Goal: Task Accomplishment & Management: Manage account settings

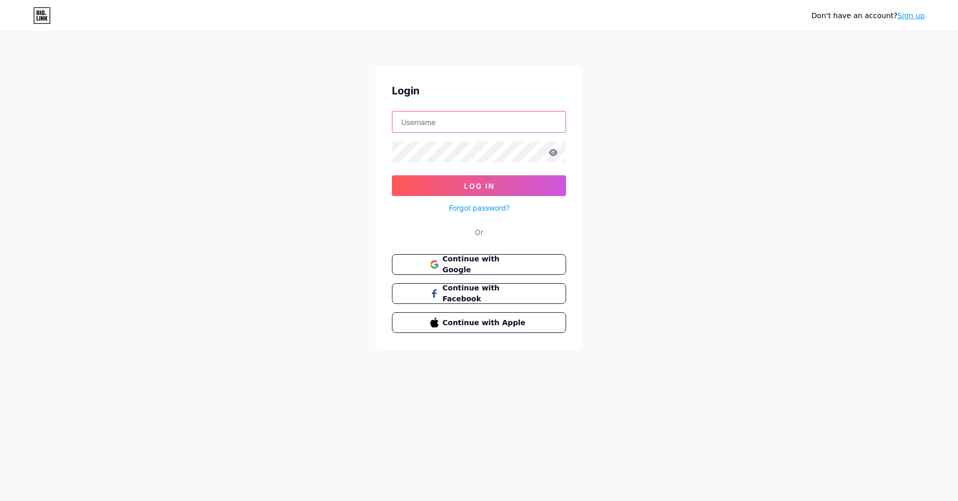
click at [456, 126] on input "text" at bounding box center [479, 122] width 173 height 21
click at [541, 259] on button "Continue with Google" at bounding box center [479, 264] width 177 height 21
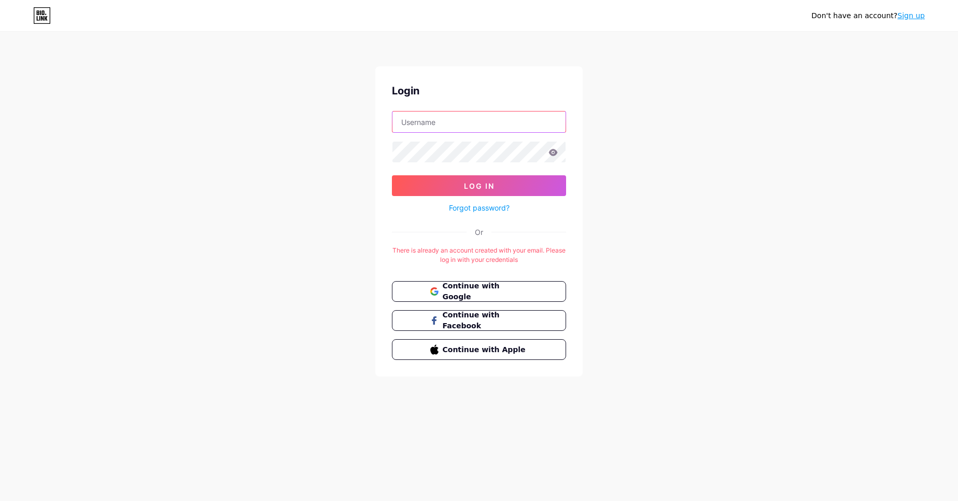
click at [488, 125] on input "text" at bounding box center [479, 122] width 173 height 21
type input "gateoperatorsdirectllc"
click at [511, 292] on span "Continue with Google" at bounding box center [485, 292] width 87 height 22
click at [489, 128] on input "text" at bounding box center [479, 122] width 173 height 21
type input "gateoperatorsdirectllc"
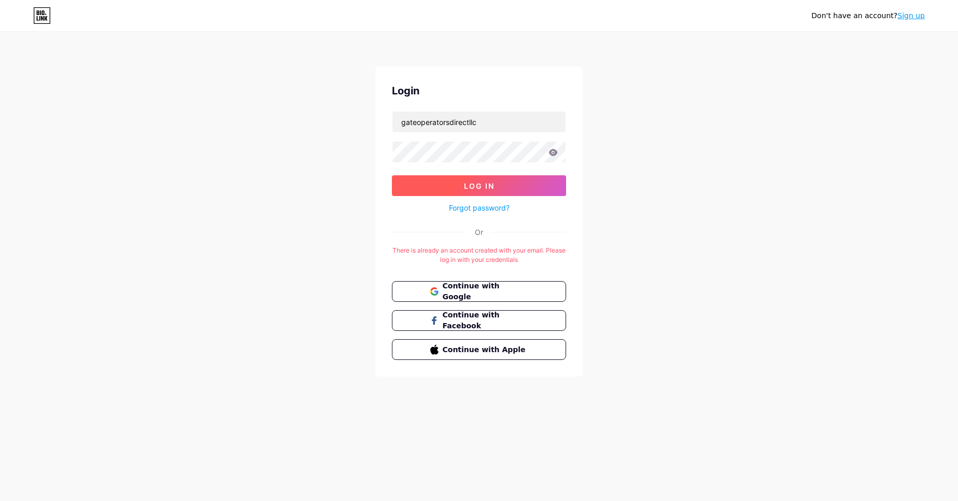
drag, startPoint x: 433, startPoint y: 174, endPoint x: 434, endPoint y: 182, distance: 7.8
click at [434, 181] on form "gateoperatorsdirectllc Log In Forgot password?" at bounding box center [479, 162] width 174 height 103
click at [434, 182] on button "Log In" at bounding box center [479, 185] width 174 height 21
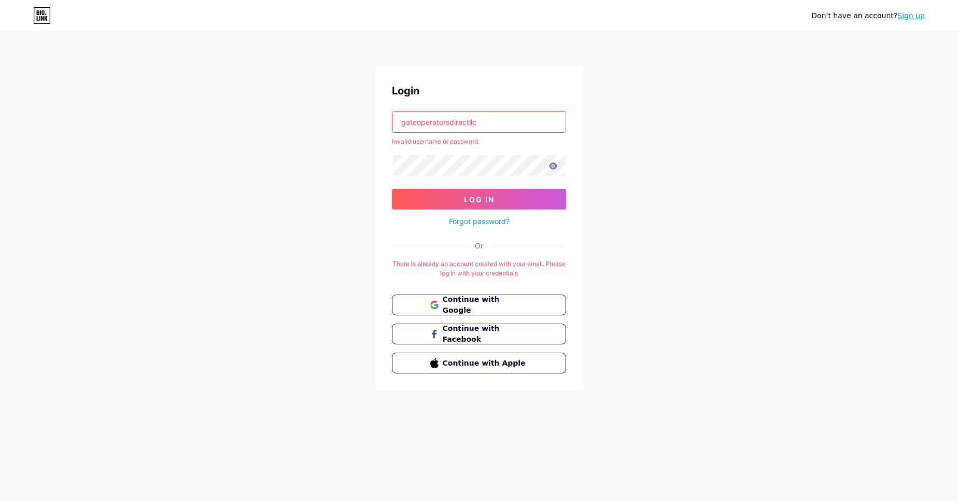
click at [507, 120] on input "gateoperatorsdirectllc" at bounding box center [479, 122] width 173 height 21
click at [505, 310] on button "Continue with Google" at bounding box center [479, 305] width 177 height 21
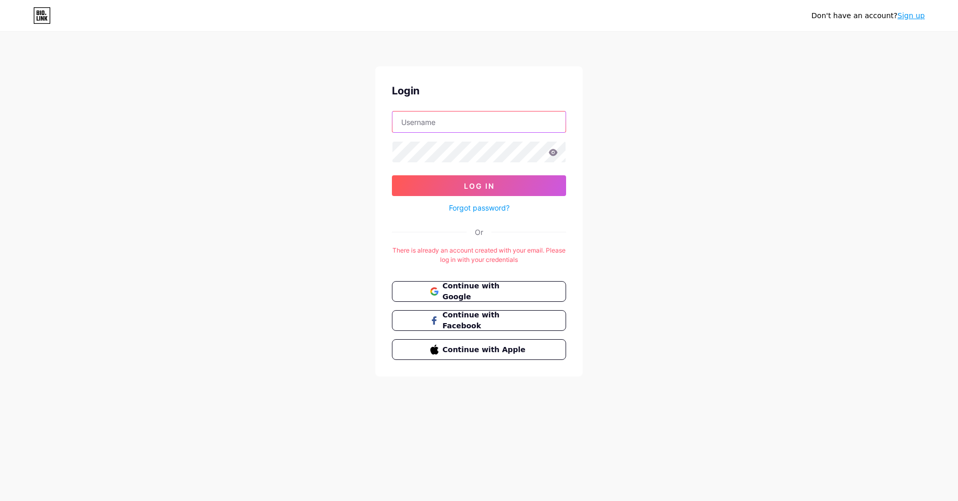
click at [512, 122] on input "text" at bounding box center [479, 122] width 173 height 21
type input "gateoperatorsdirectllc"
click at [516, 125] on input "gateoperatorsdirectllc" at bounding box center [479, 122] width 173 height 21
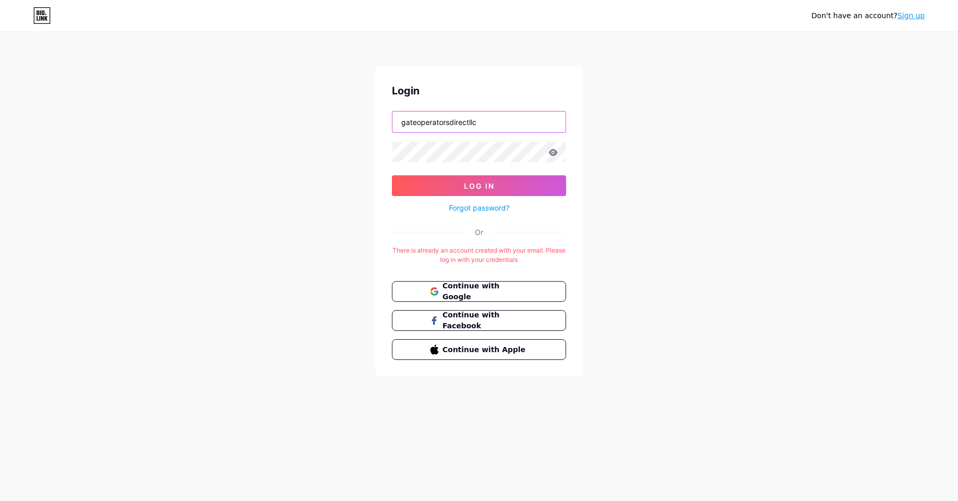
click at [516, 125] on input "gateoperatorsdirectllc" at bounding box center [479, 122] width 173 height 21
drag, startPoint x: 517, startPoint y: 125, endPoint x: 329, endPoint y: 102, distance: 189.1
click at [329, 102] on div "Don't have an account? Sign up Login gateoperatorsdirectllc Log In Forgot passw…" at bounding box center [479, 205] width 958 height 410
click at [421, 128] on input "text" at bounding box center [479, 122] width 173 height 21
type input "[EMAIL_ADDRESS][DOMAIN_NAME]"
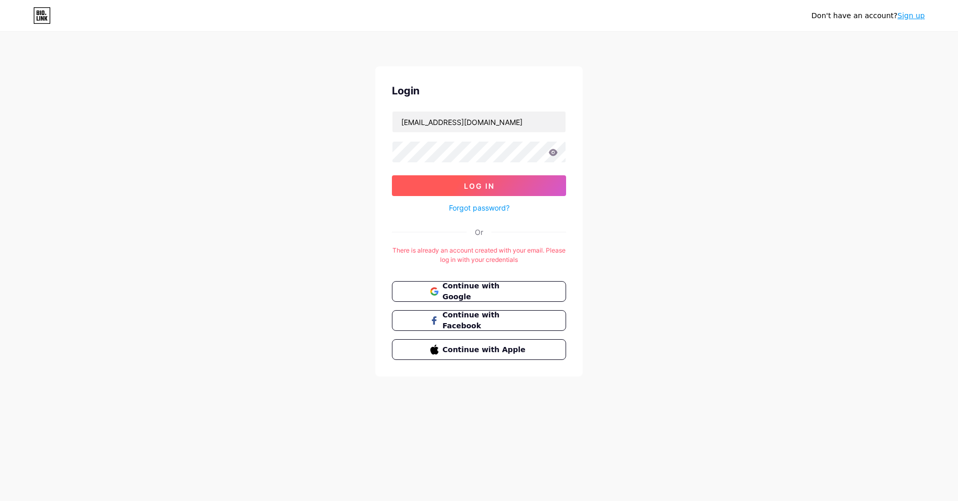
click at [483, 192] on button "Log In" at bounding box center [479, 185] width 174 height 21
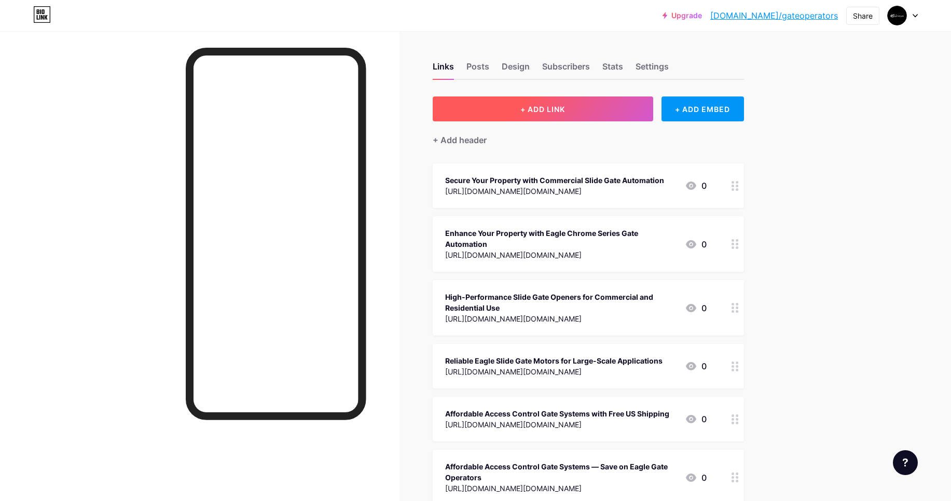
click at [524, 110] on span "+ ADD LINK" at bounding box center [542, 109] width 45 height 9
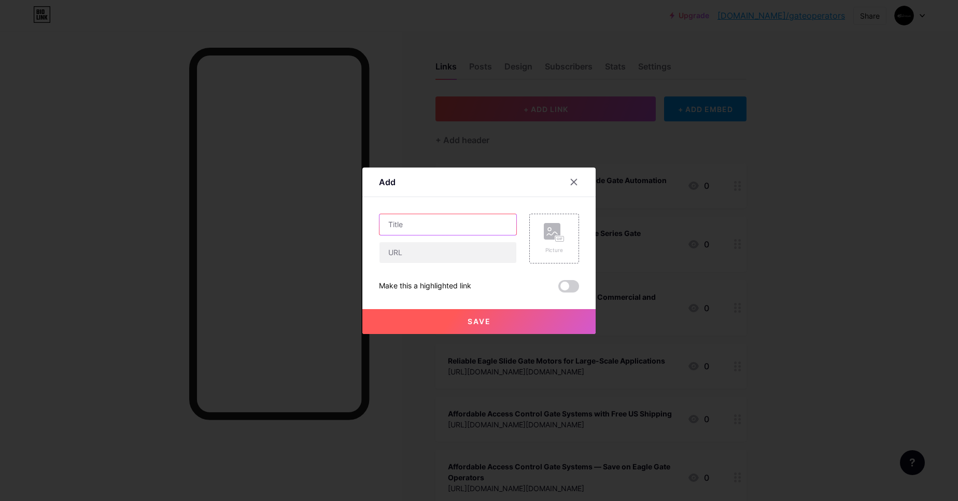
click at [418, 228] on input "text" at bounding box center [448, 224] width 137 height 21
click at [432, 228] on input "text" at bounding box center [448, 224] width 137 height 21
paste input "Top Eagle Automated Gate Systems with Remote Access & Safety Features"
type input "Top Eagle Automated Gate Systems with Remote Access & Safety Features"
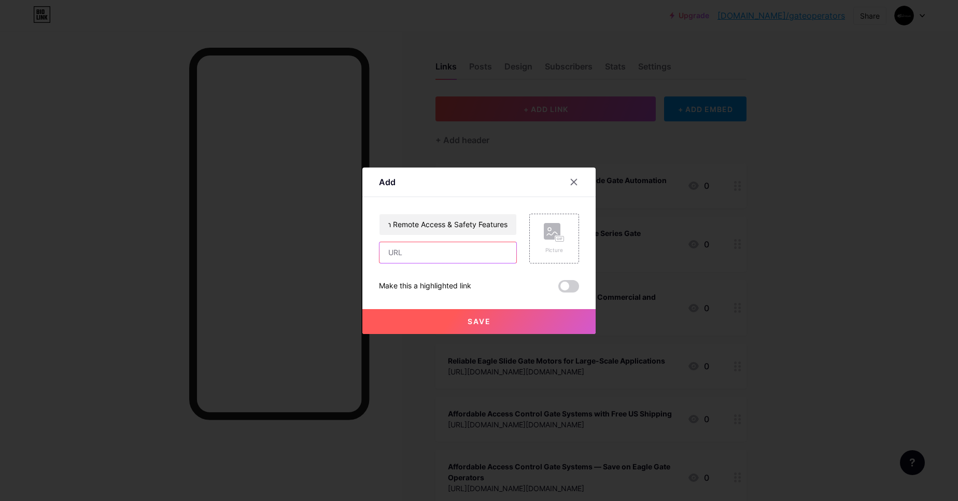
click at [394, 259] on input "text" at bounding box center [448, 252] width 137 height 21
paste input "[URL][DOMAIN_NAME][DOMAIN_NAME]"
type input "[URL][DOMAIN_NAME][DOMAIN_NAME]"
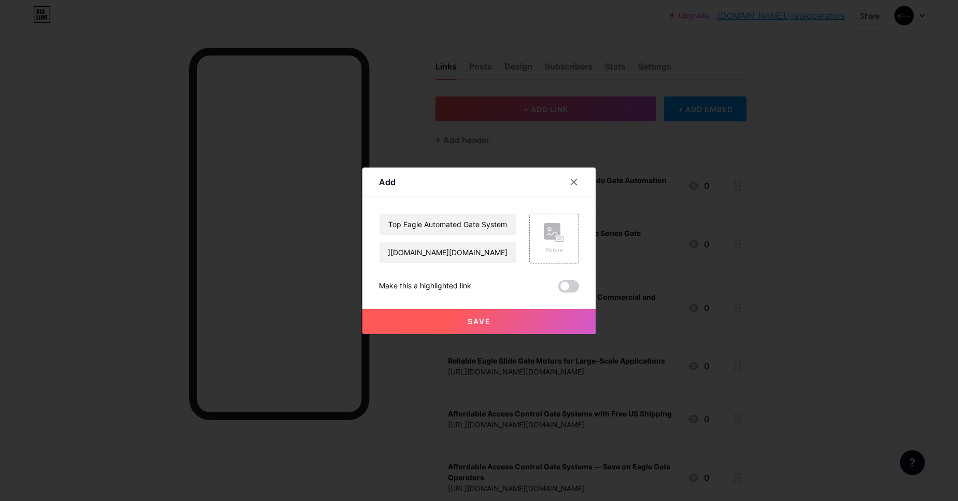
click at [475, 319] on span "Save" at bounding box center [479, 321] width 23 height 9
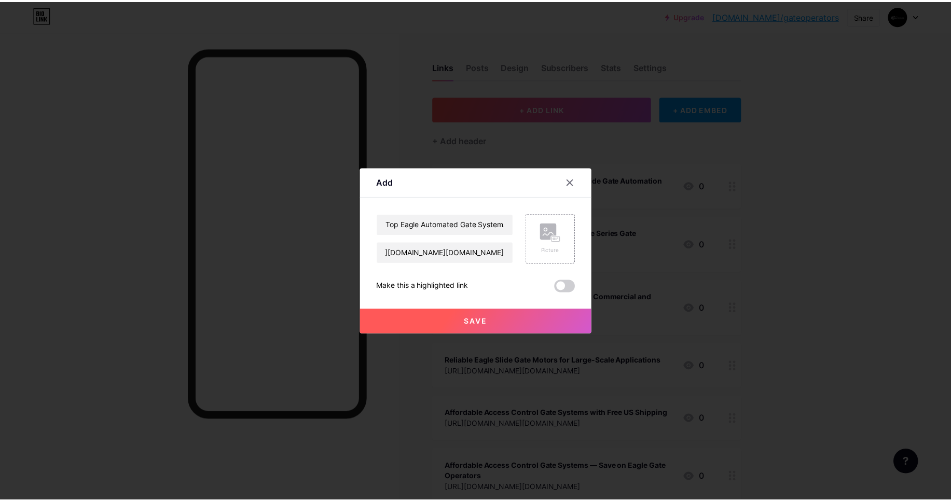
scroll to position [0, 0]
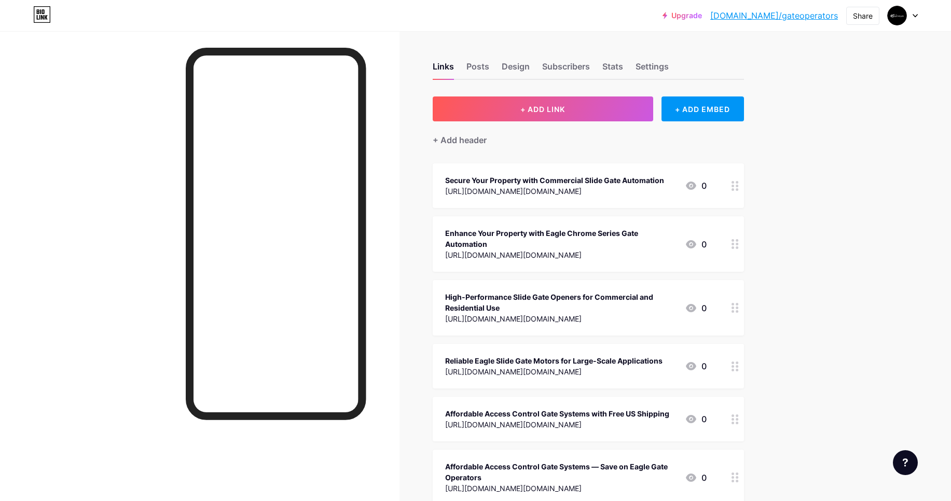
click at [791, 20] on link "[DOMAIN_NAME]/gateoperators" at bounding box center [774, 15] width 128 height 12
